Goal: Task Accomplishment & Management: Manage account settings

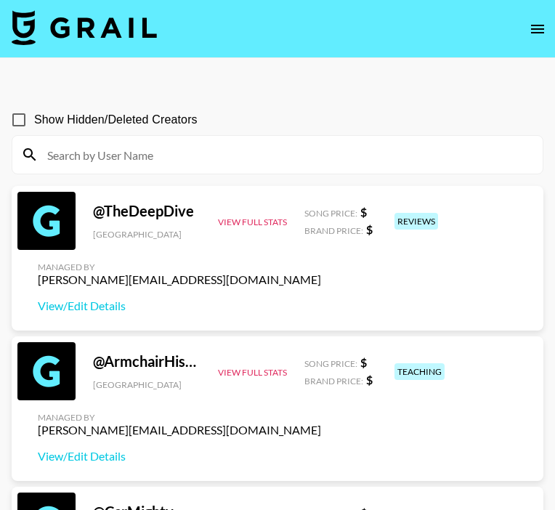
click at [539, 31] on icon "open drawer" at bounding box center [537, 28] width 17 height 17
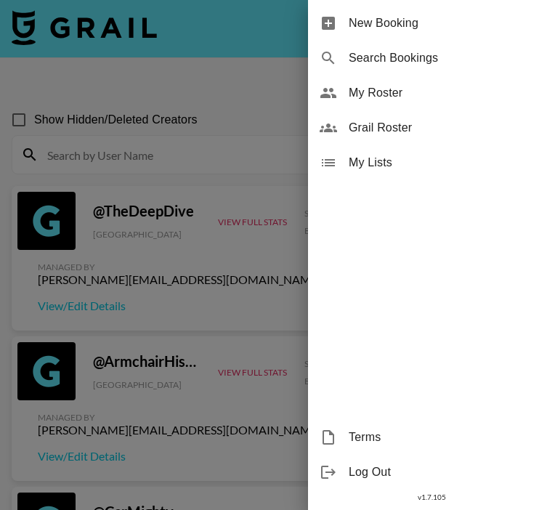
click at [246, 15] on div at bounding box center [277, 255] width 555 height 510
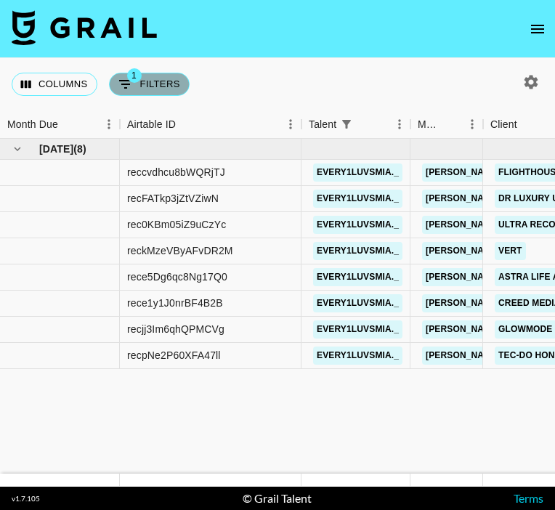
click at [152, 85] on button "1 Filters" at bounding box center [149, 84] width 81 height 23
select select "talentName"
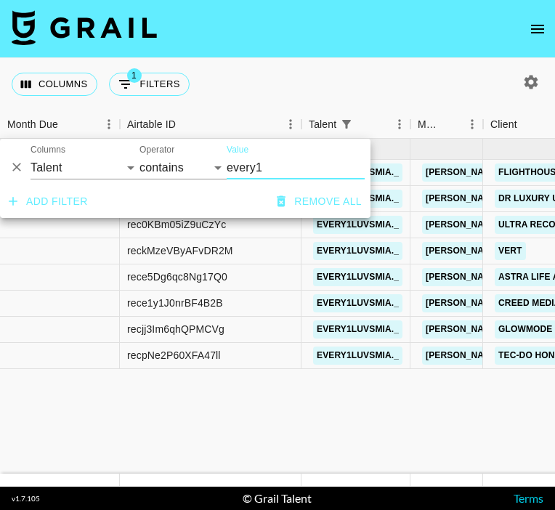
drag, startPoint x: 266, startPoint y: 168, endPoint x: 200, endPoint y: 168, distance: 66.1
click at [200, 168] on div "And Or Columns Grail Platform ID Airtable ID Talent Manager Client Booker Campa…" at bounding box center [185, 162] width 370 height 46
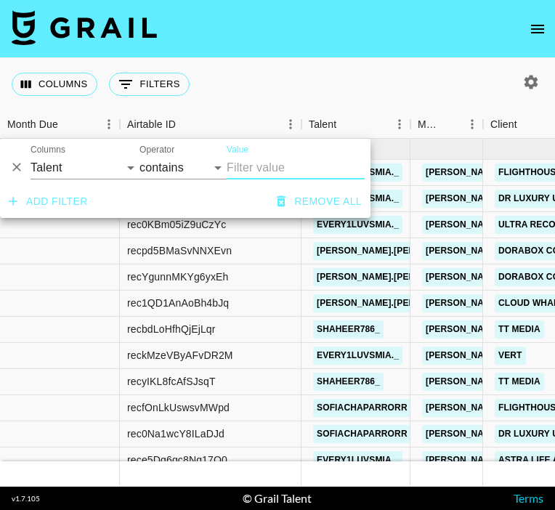
click at [382, 56] on nav at bounding box center [277, 29] width 555 height 58
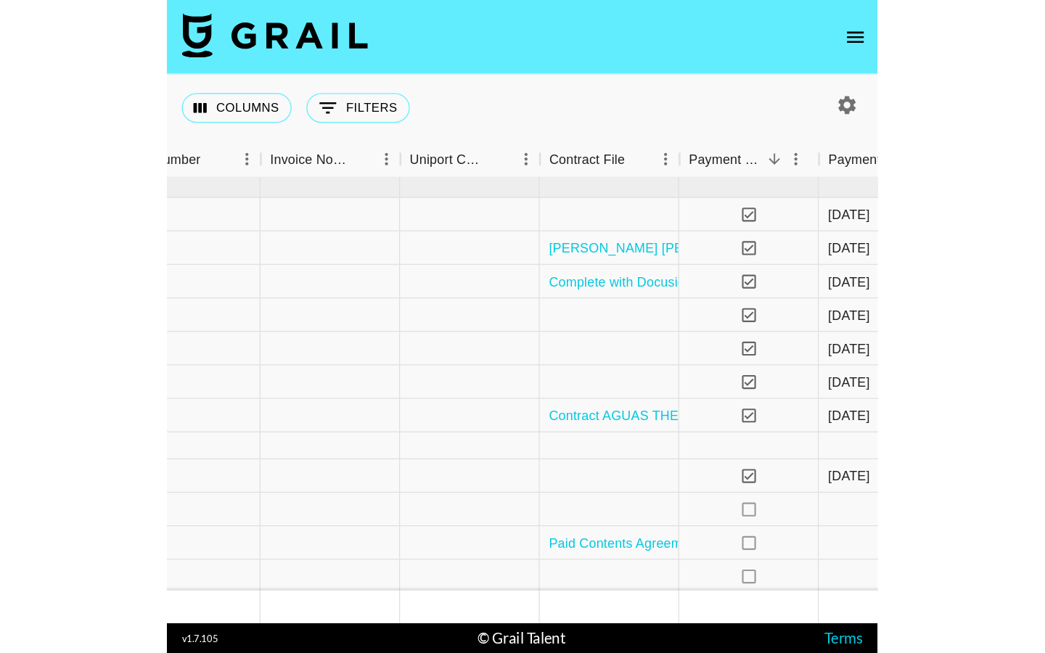
scroll to position [658, 1856]
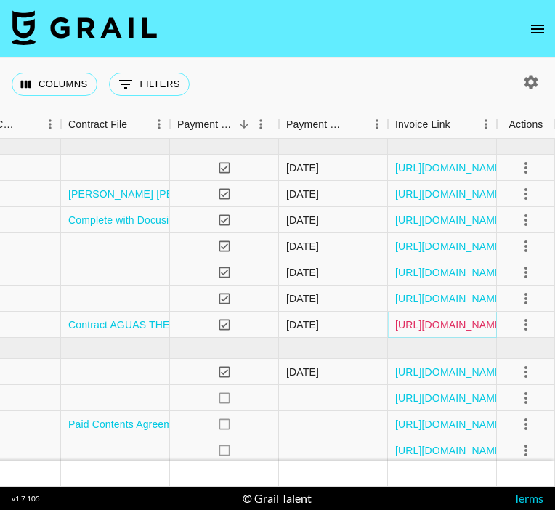
click at [420, 325] on link "https://in.xero.com/Gme8pLCyS2Et6pUqOrGIrqKPr1HtI63garhGyZsF" at bounding box center [450, 324] width 110 height 15
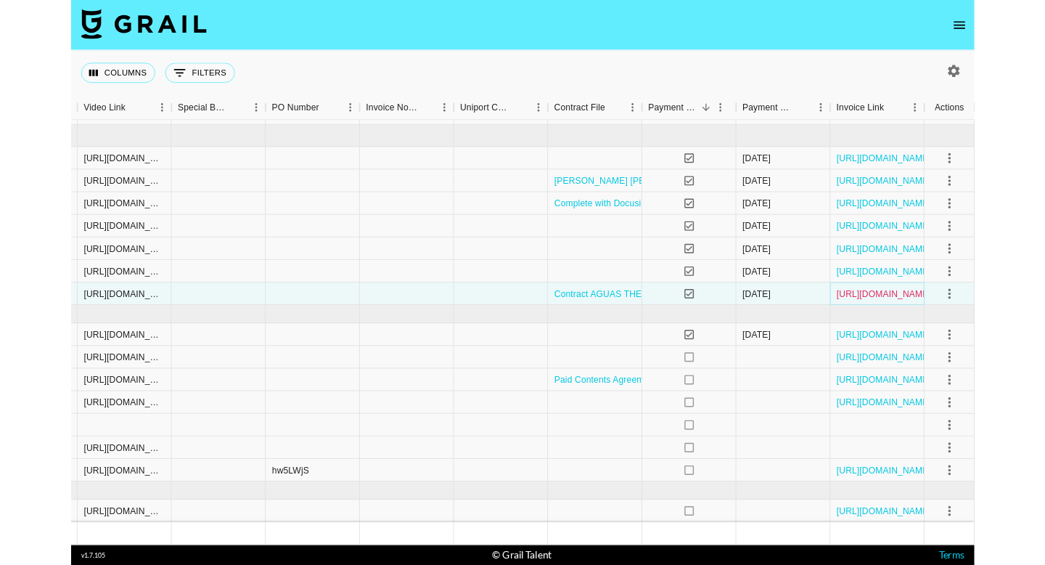
scroll to position [642, 1365]
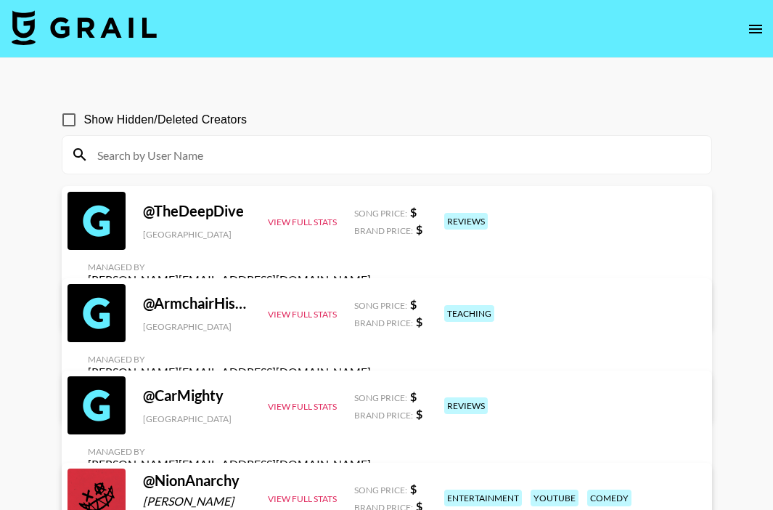
click at [749, 30] on icon "open drawer" at bounding box center [755, 28] width 17 height 17
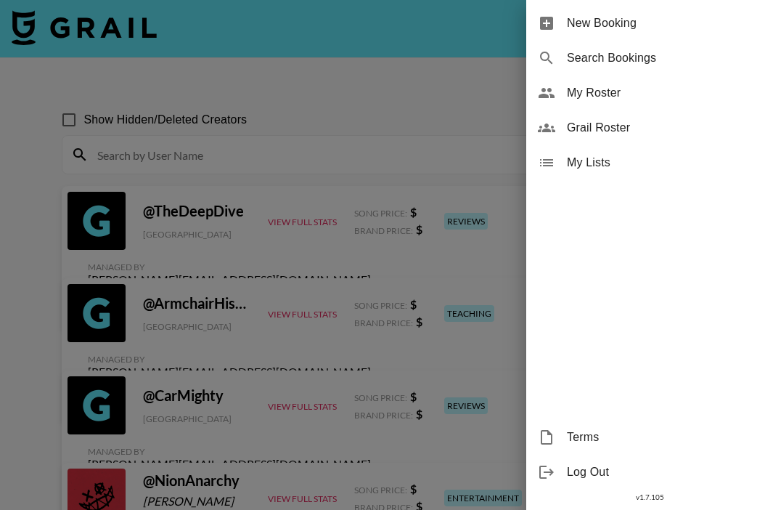
click at [755, 30] on span "New Booking" at bounding box center [664, 23] width 195 height 17
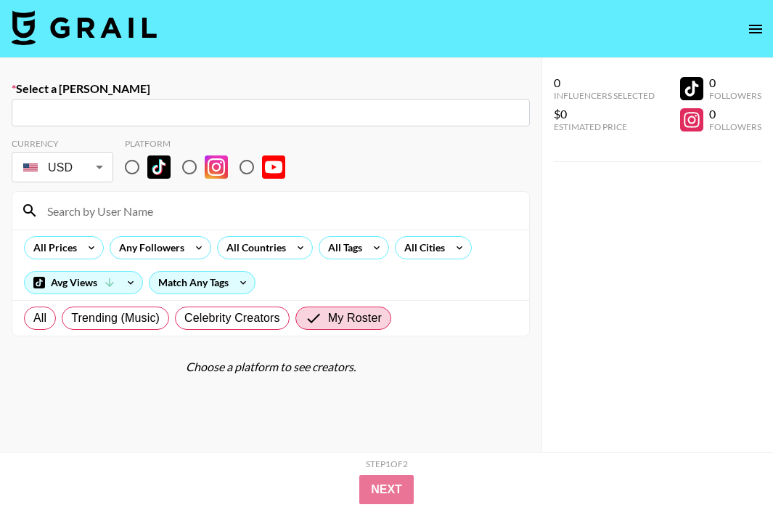
click at [747, 25] on icon "open drawer" at bounding box center [755, 28] width 17 height 17
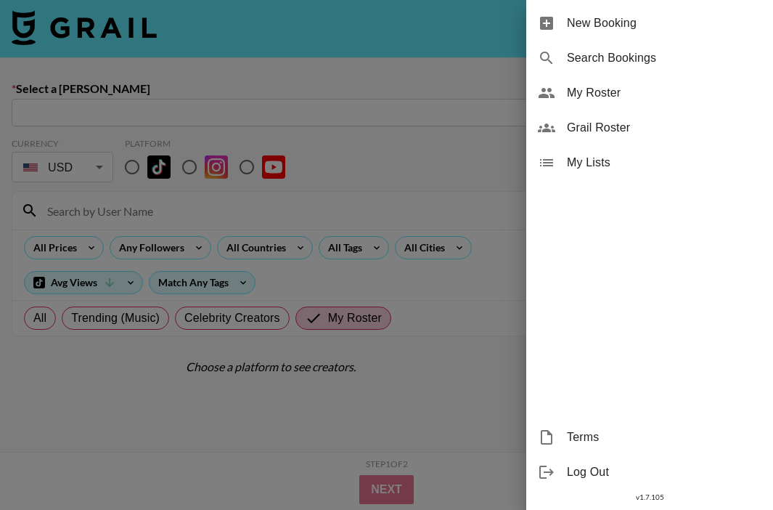
click at [670, 82] on div "My Roster" at bounding box center [649, 93] width 247 height 35
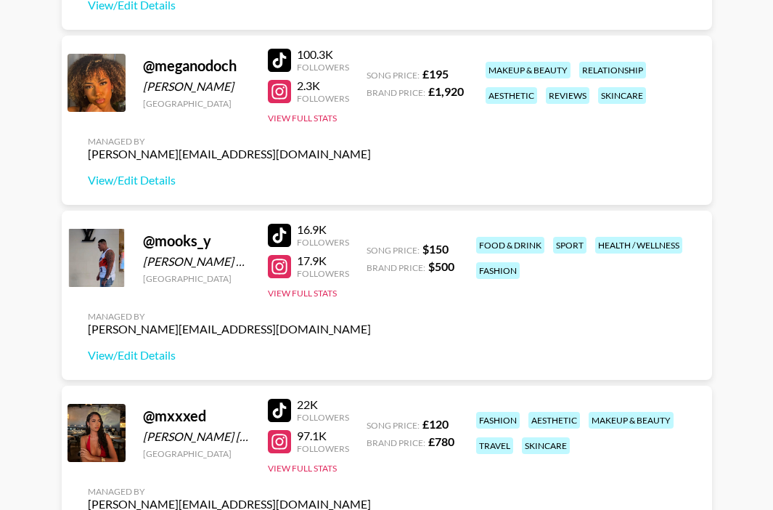
scroll to position [4009, 0]
